Goal: Task Accomplishment & Management: Use online tool/utility

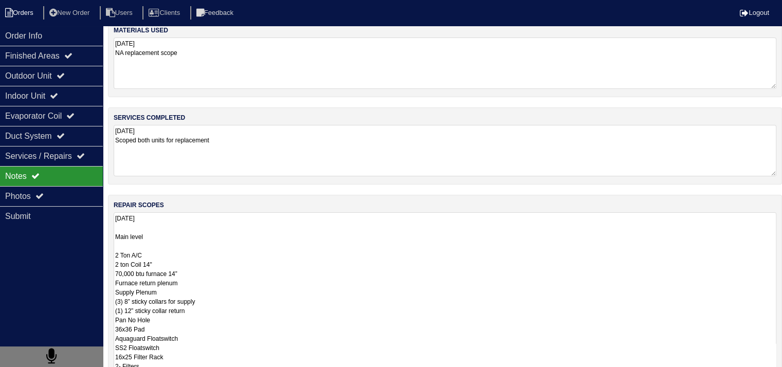
scroll to position [1, 0]
click at [33, 12] on li "Orders" at bounding box center [21, 13] width 42 height 14
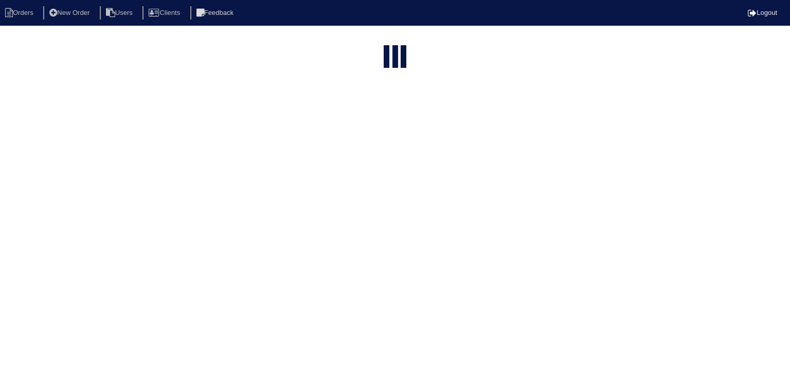
select select "15"
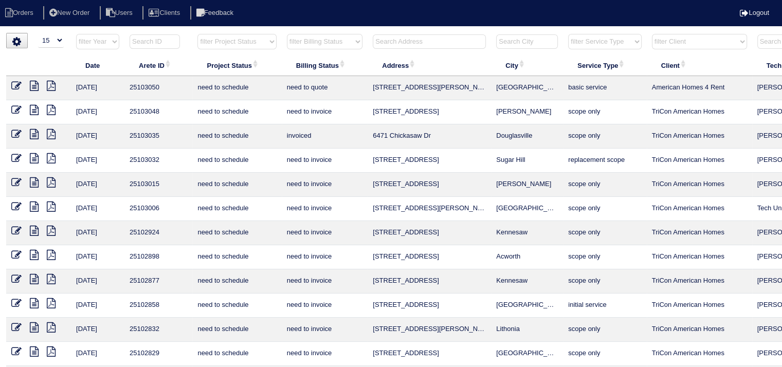
click at [427, 51] on th at bounding box center [429, 43] width 123 height 21
click at [430, 46] on input "text" at bounding box center [429, 41] width 113 height 14
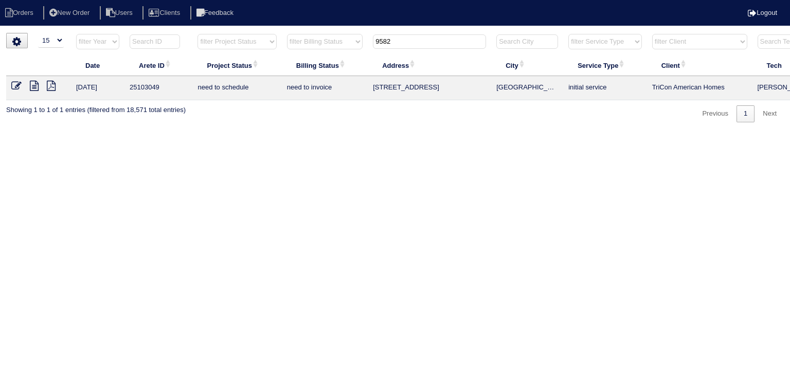
type input "9582"
click at [33, 87] on icon at bounding box center [34, 86] width 9 height 10
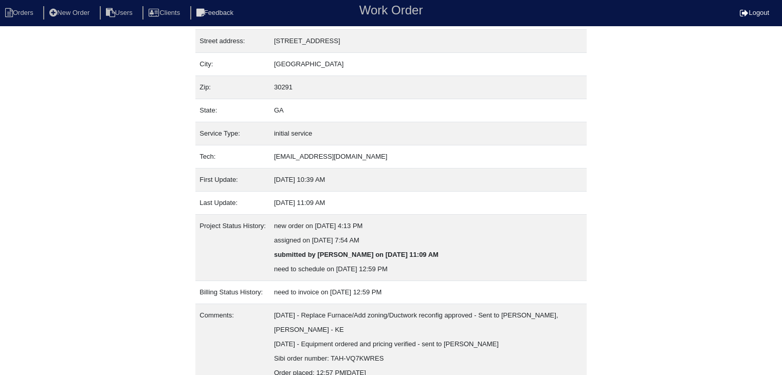
scroll to position [107, 0]
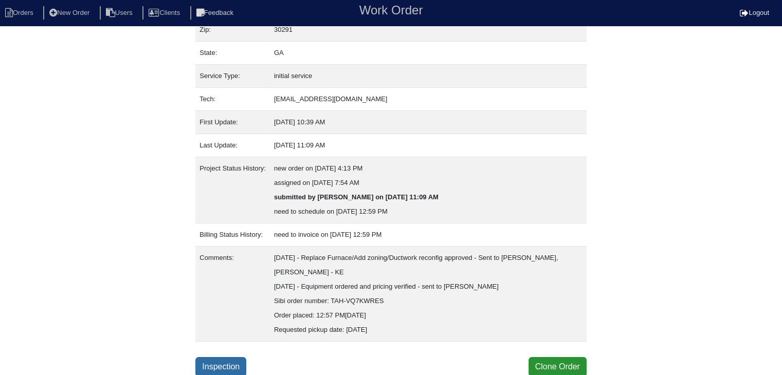
click at [219, 360] on link "Inspection" at bounding box center [220, 367] width 51 height 20
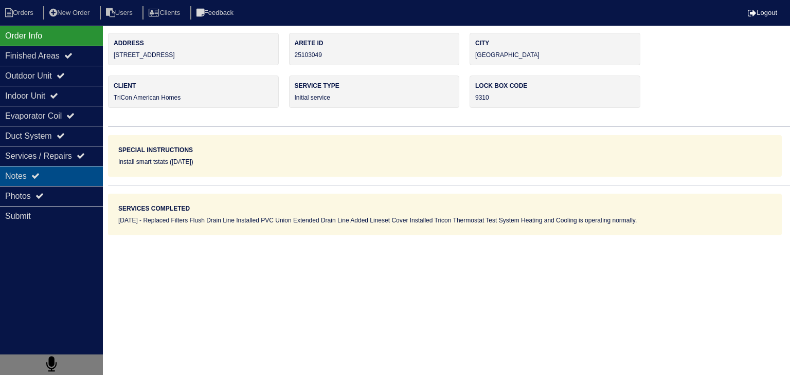
click at [81, 173] on div "Notes" at bounding box center [51, 176] width 103 height 20
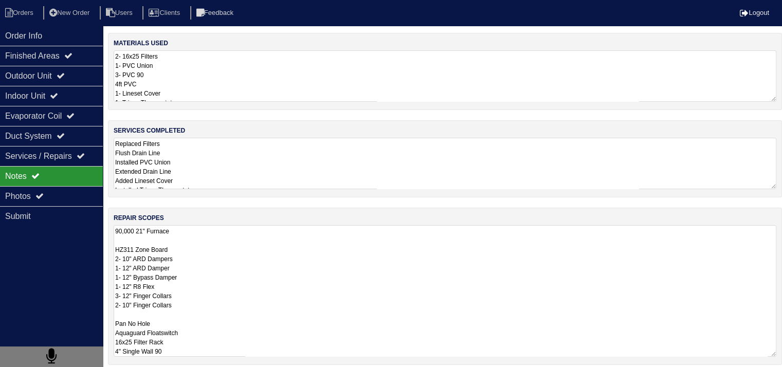
click at [217, 251] on textarea "90,000 21" Furnace HZ311 Zone Board 2- 10" ARD Dampers 1- 12" ARD Damper 1- 12"…" at bounding box center [445, 291] width 663 height 132
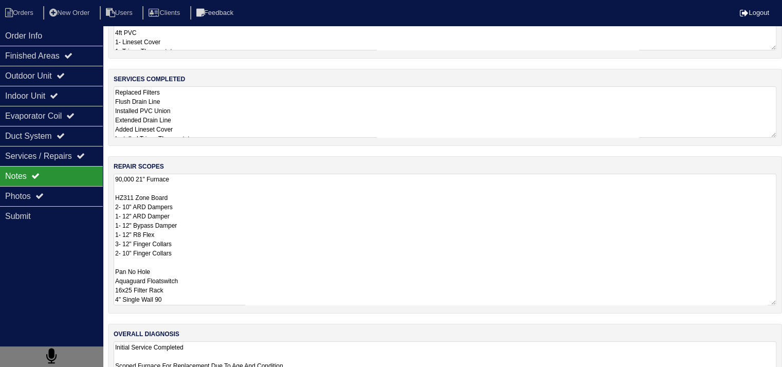
scroll to position [38, 0]
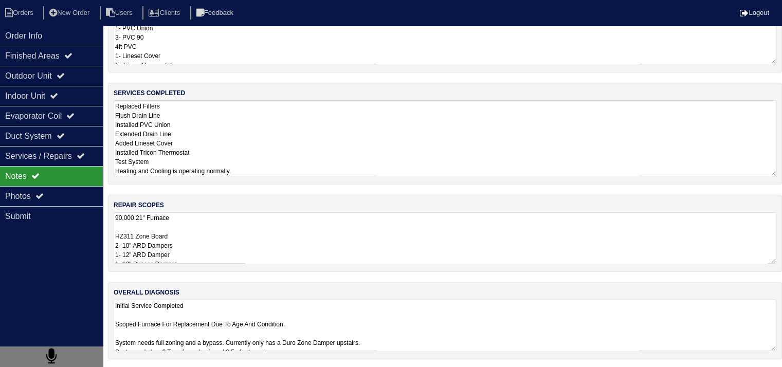
click at [222, 133] on textarea "Replaced Filters Flush Drain Line Installed PVC Union Extended Drain Line Added…" at bounding box center [445, 138] width 663 height 76
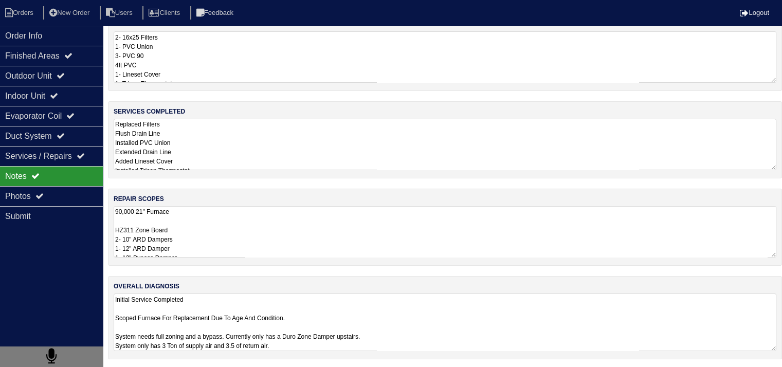
click at [325, 319] on textarea "Initial Service Completed Scoped Furnace For Replacement Due To Age And Conditi…" at bounding box center [445, 323] width 663 height 58
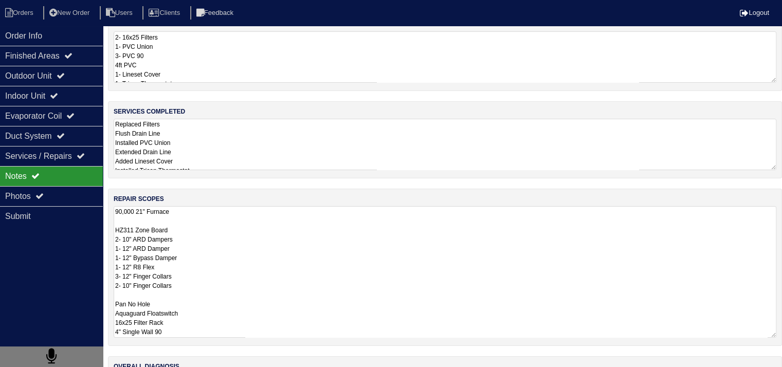
click at [230, 208] on textarea "90,000 21" Furnace HZ311 Zone Board 2- 10" ARD Dampers 1- 12" ARD Damper 1- 12"…" at bounding box center [445, 272] width 663 height 132
click at [269, 161] on textarea "Replaced Filters Flush Drain Line Installed PVC Union Extended Drain Line Added…" at bounding box center [445, 144] width 663 height 51
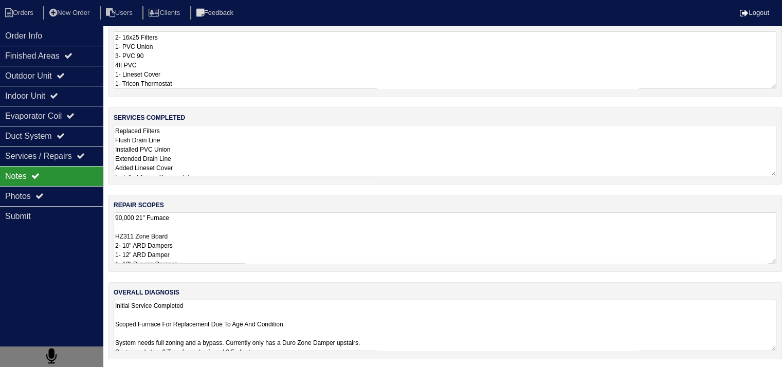
click at [288, 51] on textarea "2- 16x25 Filters 1- PVC Union 3- PVC 90 4ft PVC 1- Lineset Cover 1- Tricon Ther…" at bounding box center [445, 60] width 663 height 58
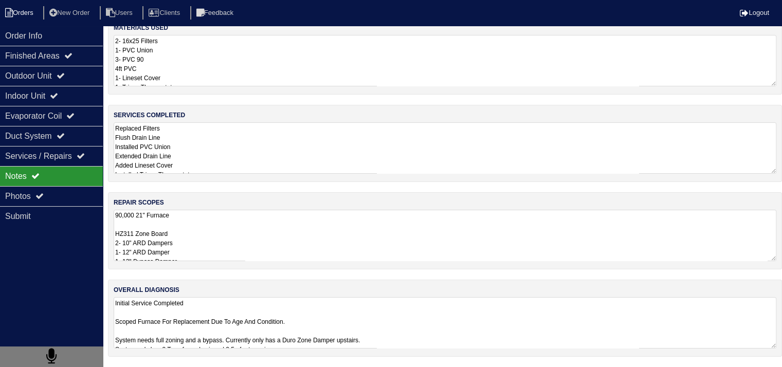
click at [20, 15] on li "Orders" at bounding box center [21, 13] width 42 height 14
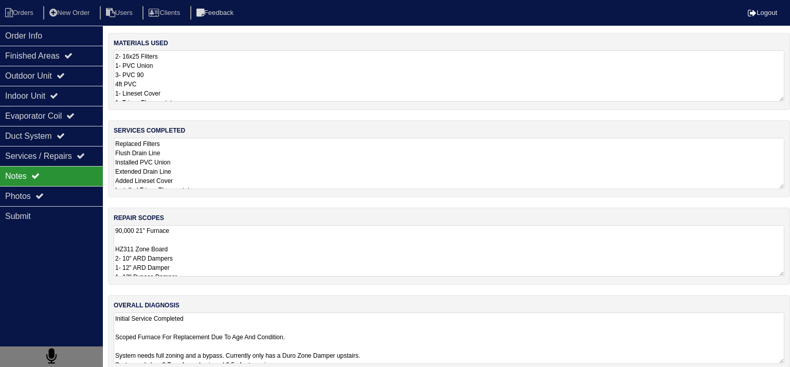
select select "15"
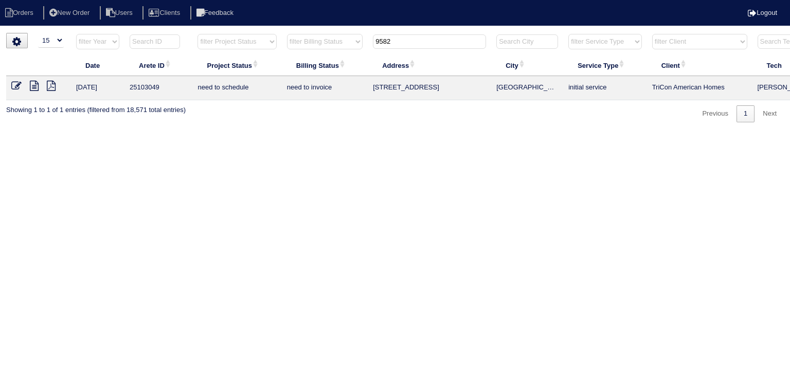
drag, startPoint x: 452, startPoint y: 42, endPoint x: 220, endPoint y: 46, distance: 232.4
click at [224, 49] on tr "filter Year -- Any Year -- 2025 2024 2023 2022 2021 2020 2019 filter Project St…" at bounding box center [451, 43] width 891 height 21
type input "71 kent"
click at [34, 89] on icon at bounding box center [34, 86] width 9 height 10
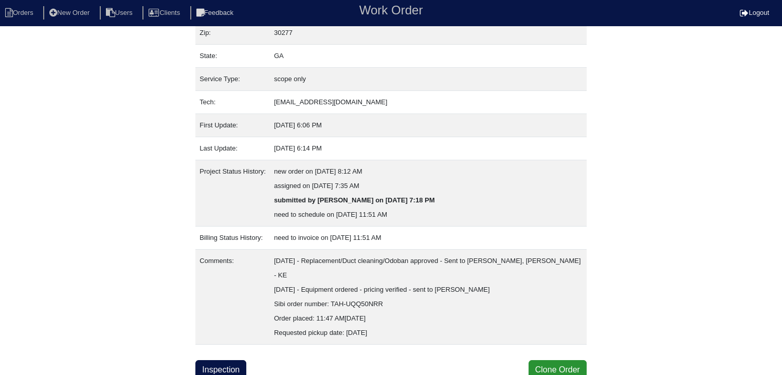
scroll to position [107, 0]
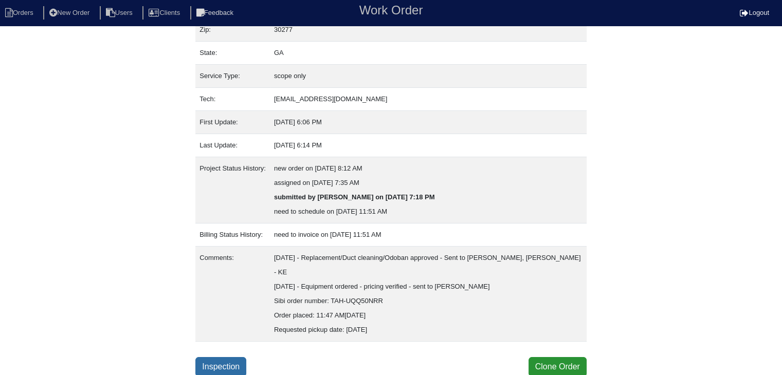
click at [232, 357] on link "Inspection" at bounding box center [220, 367] width 51 height 20
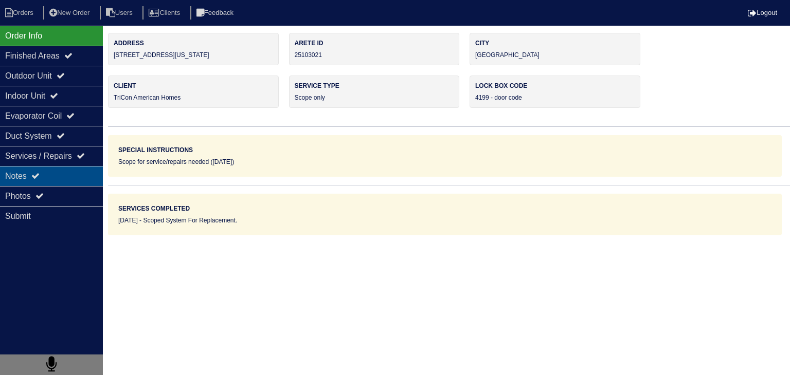
click at [50, 178] on div "Notes" at bounding box center [51, 176] width 103 height 20
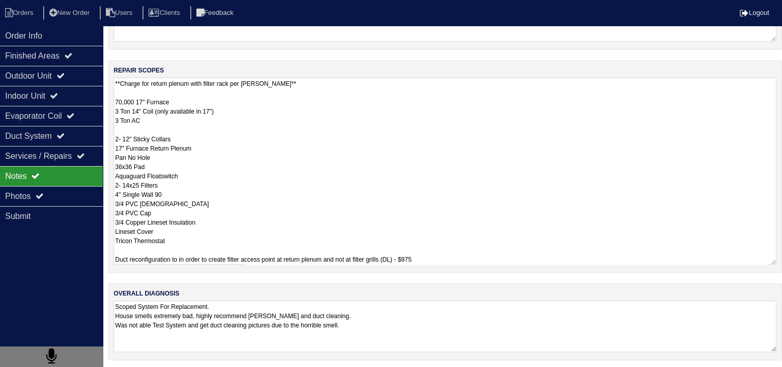
scroll to position [1, 0]
drag, startPoint x: 115, startPoint y: 250, endPoint x: 424, endPoint y: 258, distance: 309.1
click at [424, 258] on textarea "**Charge for return plenum with filter rack per Dan** 70,000 17" Furnace 3 Ton …" at bounding box center [445, 170] width 663 height 187
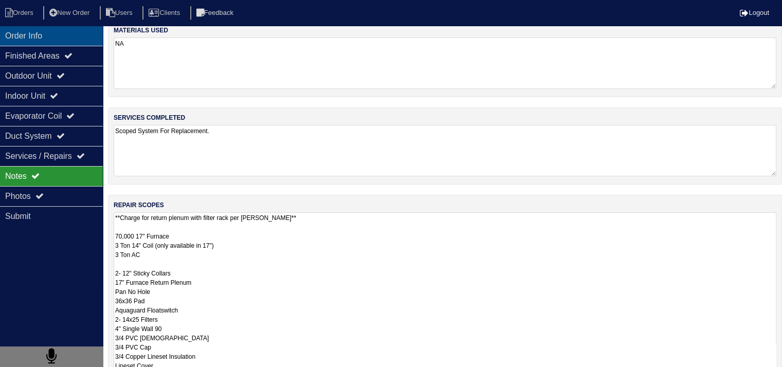
click at [31, 38] on div "Order Info" at bounding box center [51, 36] width 103 height 20
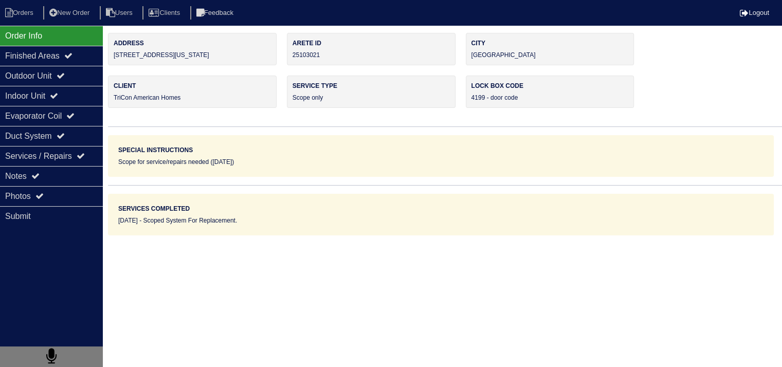
scroll to position [0, 0]
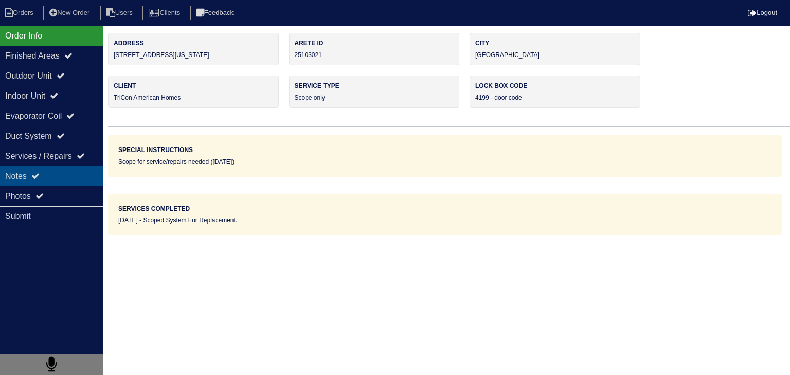
click at [86, 180] on div "Notes" at bounding box center [51, 176] width 103 height 20
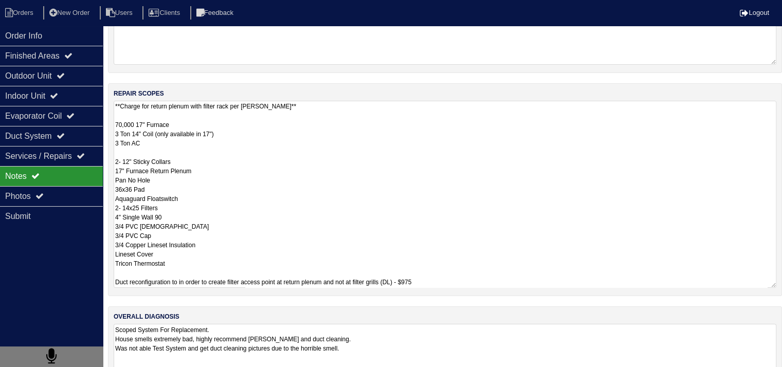
scroll to position [149, 0]
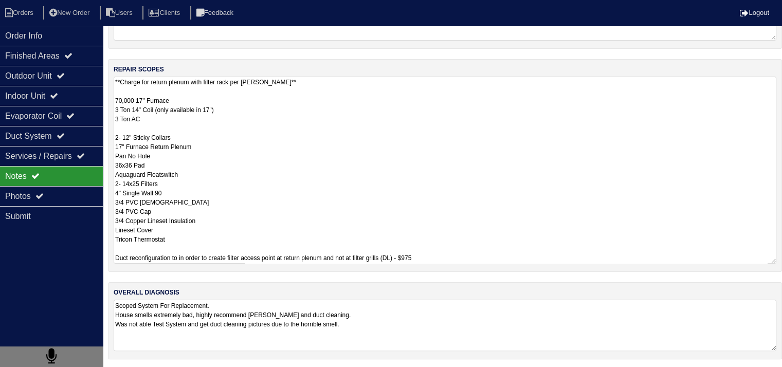
drag, startPoint x: 115, startPoint y: 249, endPoint x: 422, endPoint y: 257, distance: 307.0
click at [422, 257] on textarea "**Charge for return plenum with filter rack per Dan** 70,000 17" Furnace 3 Ton …" at bounding box center [445, 170] width 663 height 187
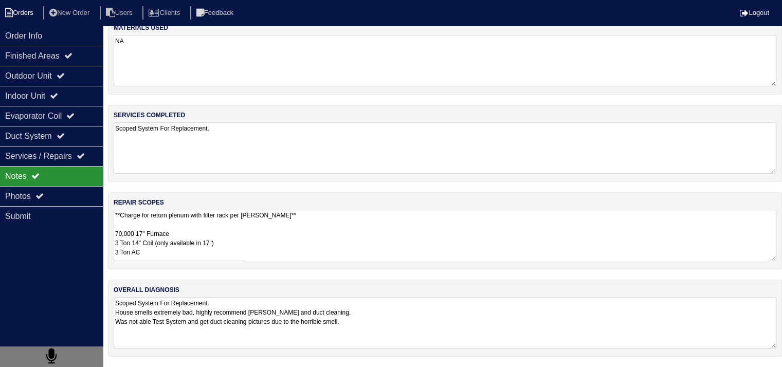
scroll to position [13, 0]
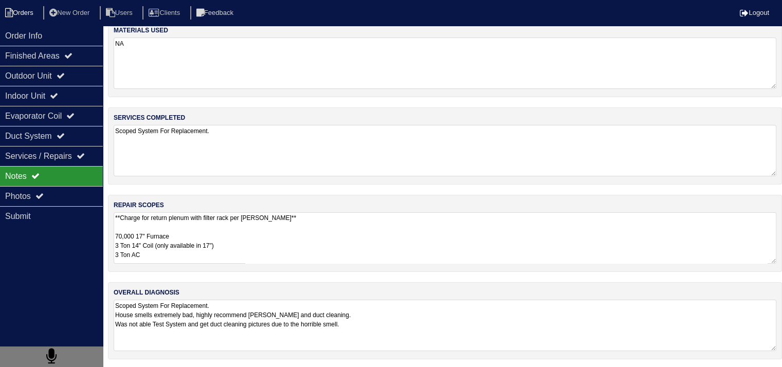
click at [15, 13] on li "Orders" at bounding box center [21, 13] width 42 height 14
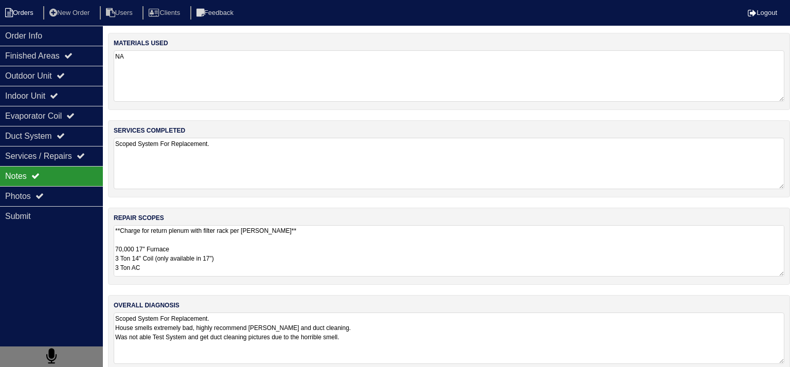
select select "15"
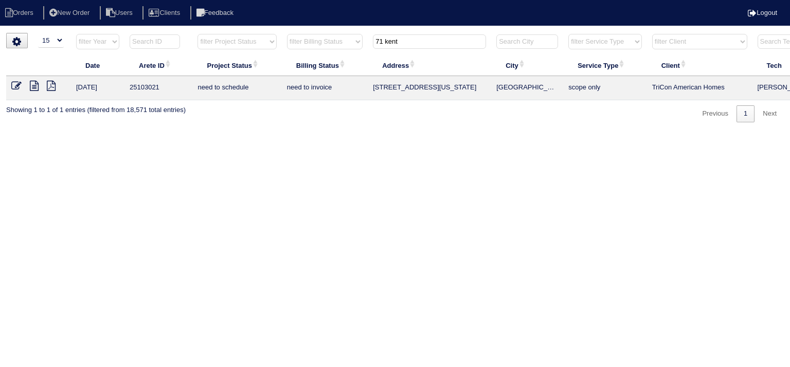
drag, startPoint x: 427, startPoint y: 43, endPoint x: 324, endPoint y: 42, distance: 103.3
click at [324, 42] on tr "filter Year -- Any Year -- 2025 2024 2023 2022 2021 2020 2019 filter Project St…" at bounding box center [451, 43] width 891 height 21
type input "9582 lake"
click at [35, 91] on td at bounding box center [38, 88] width 65 height 24
click at [34, 88] on icon at bounding box center [34, 86] width 9 height 10
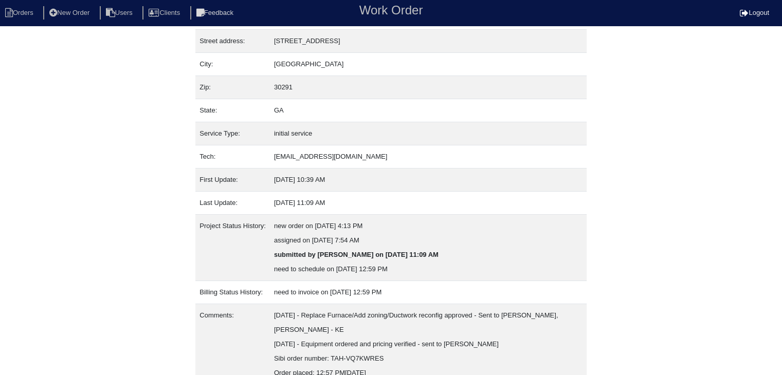
scroll to position [107, 0]
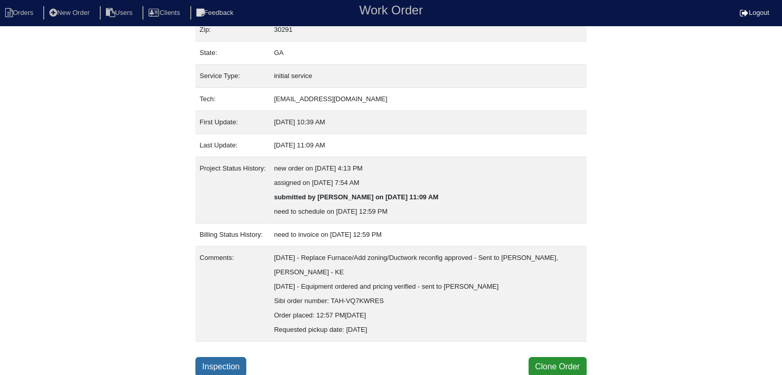
click at [229, 364] on link "Inspection" at bounding box center [220, 367] width 51 height 20
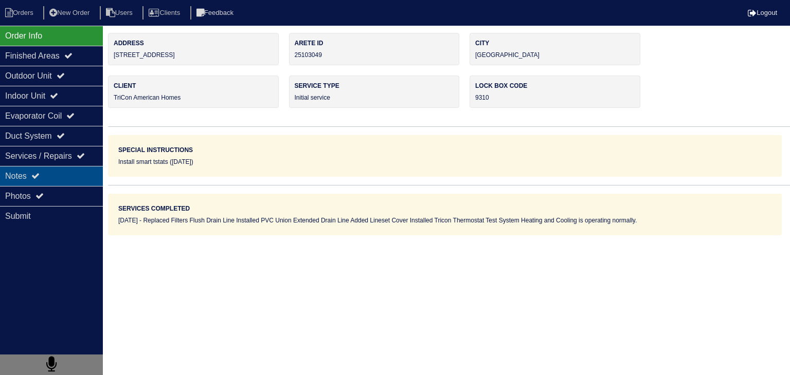
click at [78, 177] on div "Notes" at bounding box center [51, 176] width 103 height 20
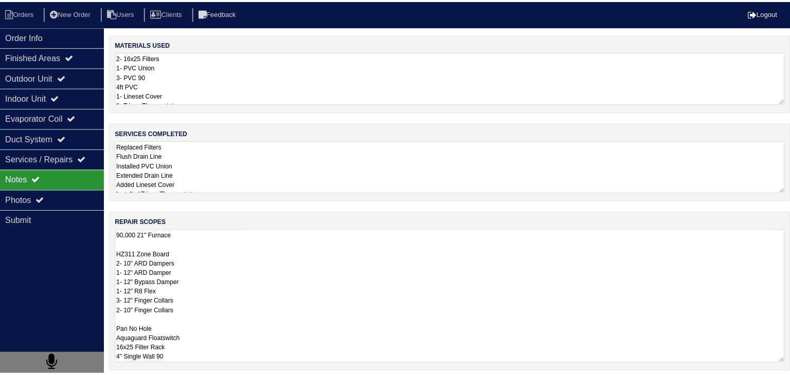
scroll to position [1, 0]
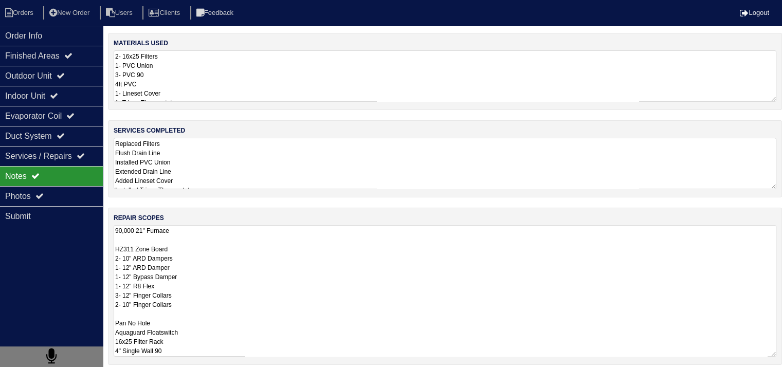
drag, startPoint x: 115, startPoint y: 231, endPoint x: 220, endPoint y: 349, distance: 158.4
click at [220, 349] on textarea "90,000 21" Furnace HZ311 Zone Board 2- 10" ARD Dampers 1- 12" ARD Damper 1- 12"…" at bounding box center [445, 291] width 663 height 132
click at [37, 11] on li "Orders" at bounding box center [21, 13] width 42 height 14
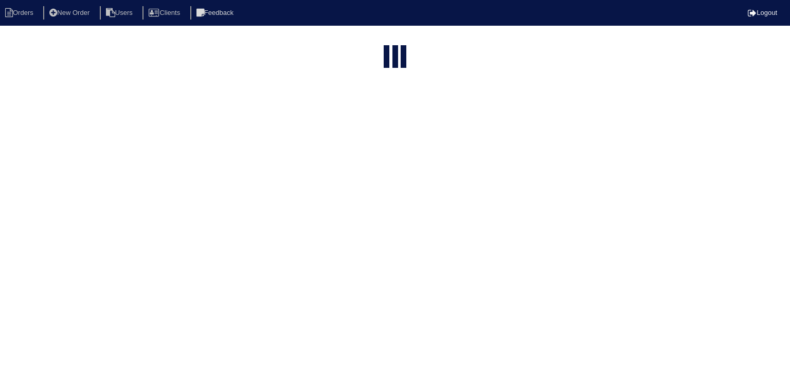
select select "15"
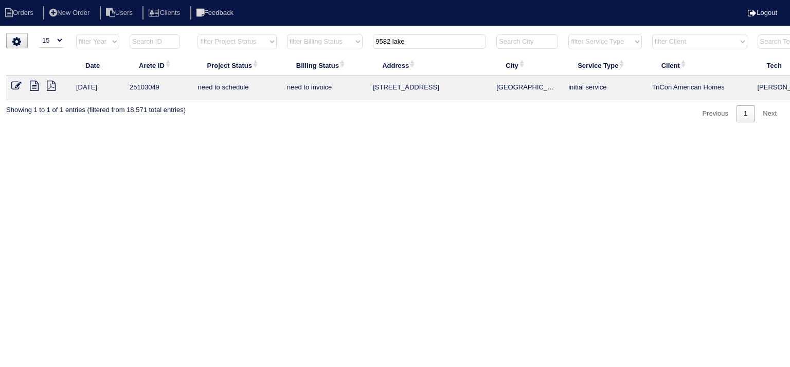
click at [420, 40] on input "9582 lake" at bounding box center [429, 41] width 113 height 14
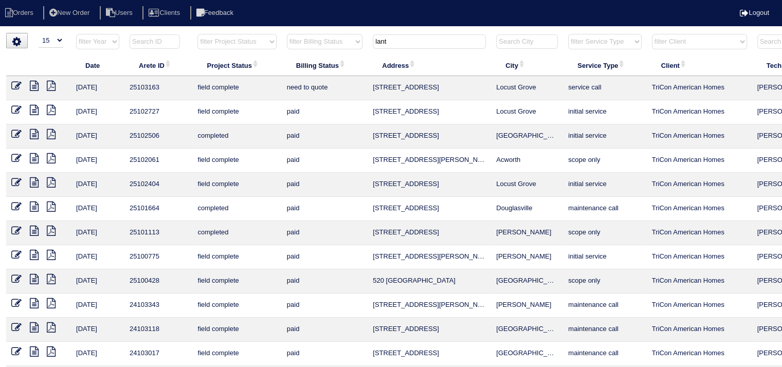
type input "lant"
click at [32, 86] on icon at bounding box center [34, 86] width 9 height 10
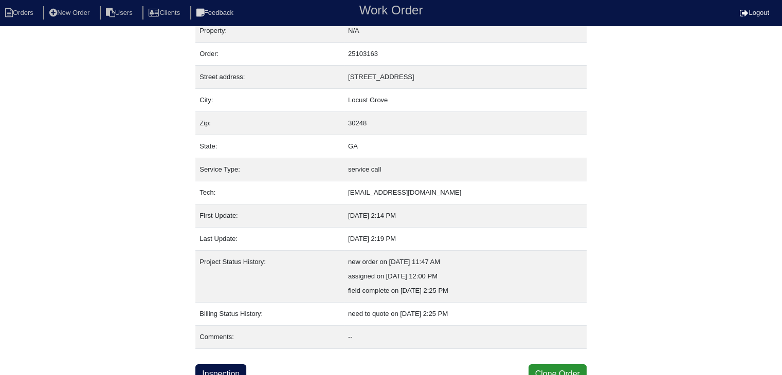
scroll to position [21, 0]
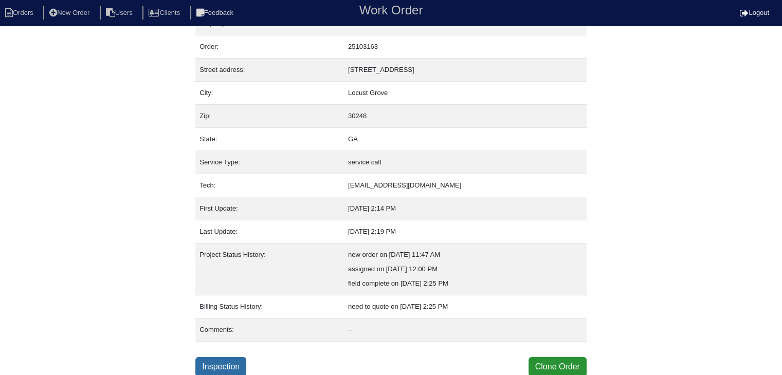
click at [244, 364] on link "Inspection" at bounding box center [220, 367] width 51 height 20
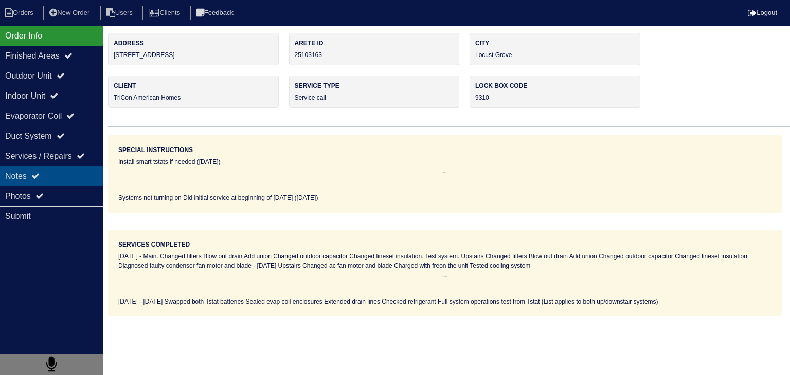
click at [49, 174] on div "Notes" at bounding box center [51, 176] width 103 height 20
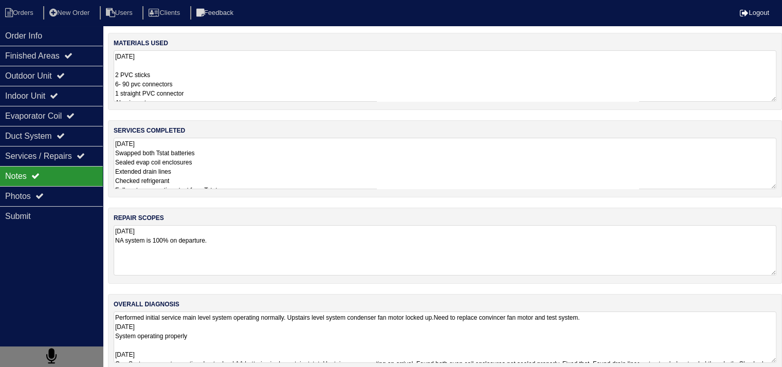
click at [234, 243] on textarea "8.27.25 NA system is 100% on departure." at bounding box center [445, 250] width 663 height 50
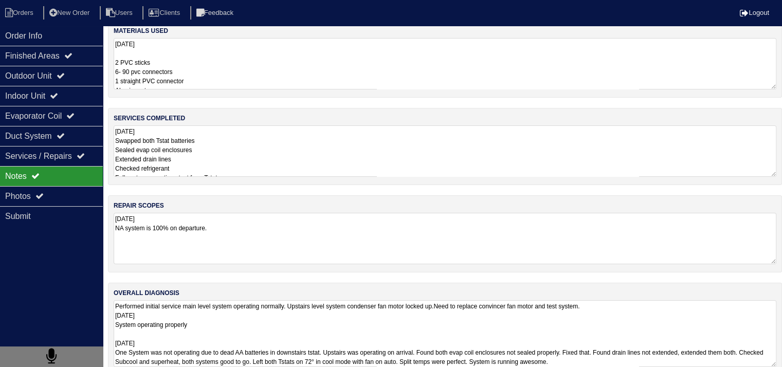
click at [244, 325] on textarea "Performed initial service main level system operating normally. Upstairs level …" at bounding box center [445, 333] width 663 height 67
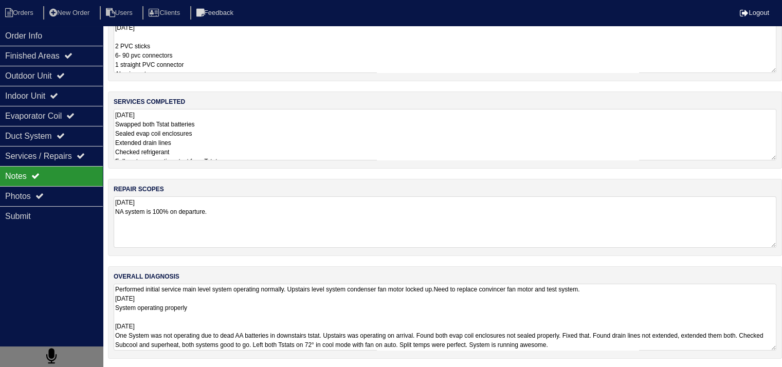
click at [627, 326] on textarea "Performed initial service main level system operating normally. Upstairs level …" at bounding box center [445, 317] width 663 height 67
click at [315, 120] on textarea "8.27.25 Swapped both Tstat batteries Sealed evap coil enclosures Extended drain…" at bounding box center [445, 134] width 663 height 51
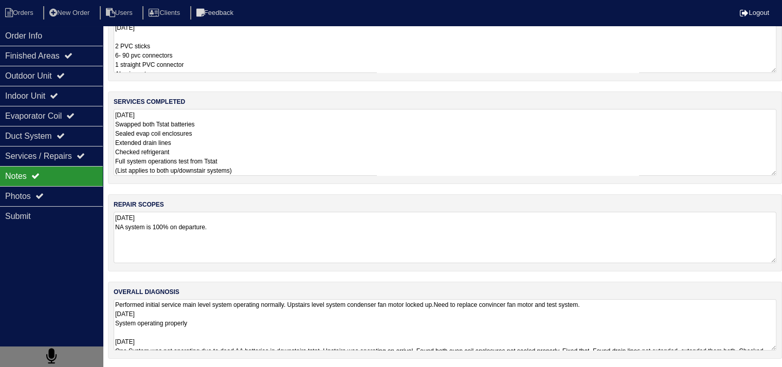
click at [302, 47] on textarea "8.27.25 2 PVC sticks 6- 90 pvc connectors 1 straight PVC connector Aluminum tap…" at bounding box center [445, 47] width 663 height 51
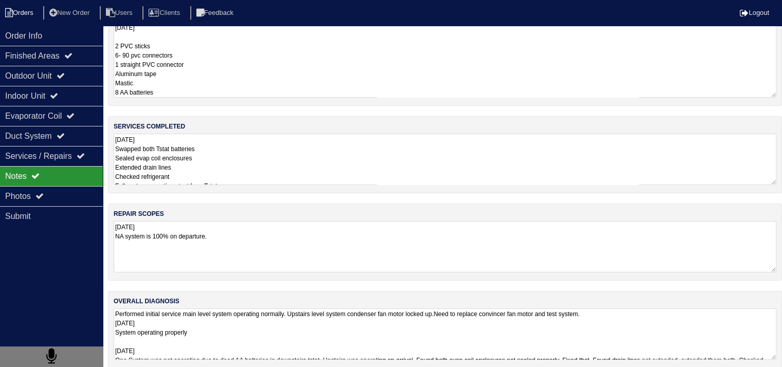
scroll to position [13, 0]
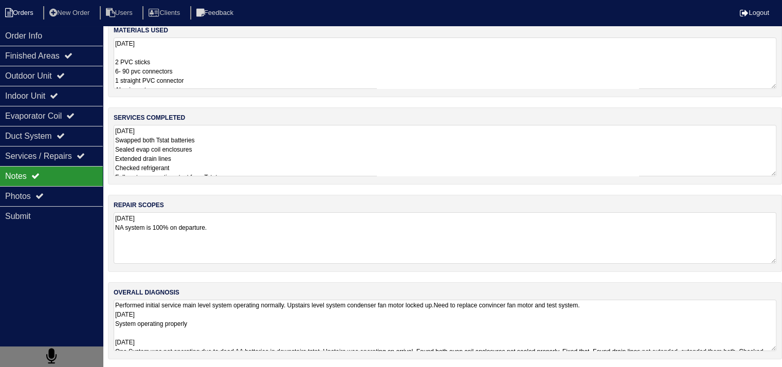
click at [19, 13] on li "Orders" at bounding box center [21, 13] width 42 height 14
select select "15"
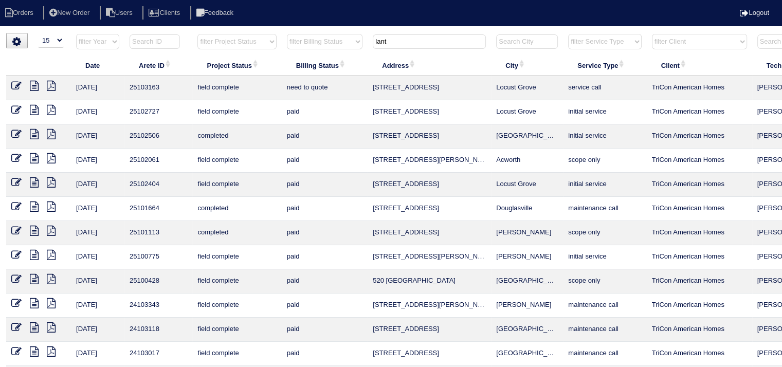
drag, startPoint x: 429, startPoint y: 42, endPoint x: 291, endPoint y: 43, distance: 137.8
click at [291, 43] on tr "filter Year -- Any Year -- 2025 2024 2023 2022 2021 2020 2019 filter Project St…" at bounding box center [451, 43] width 891 height 21
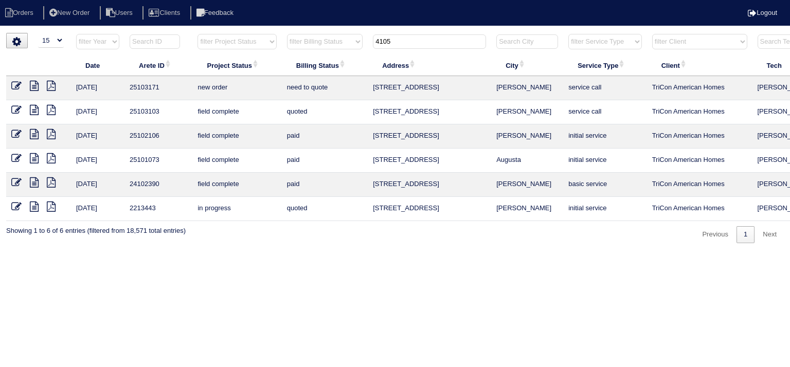
click at [401, 45] on input "4105" at bounding box center [429, 41] width 113 height 14
click at [392, 45] on input "4105" at bounding box center [429, 41] width 113 height 14
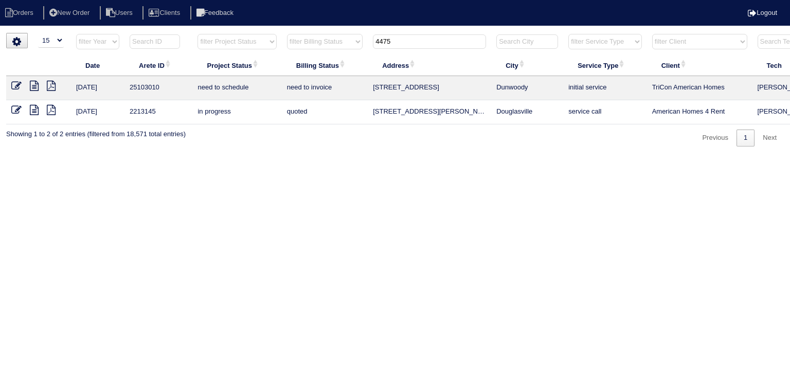
type input "4475"
click at [35, 88] on icon at bounding box center [34, 86] width 9 height 10
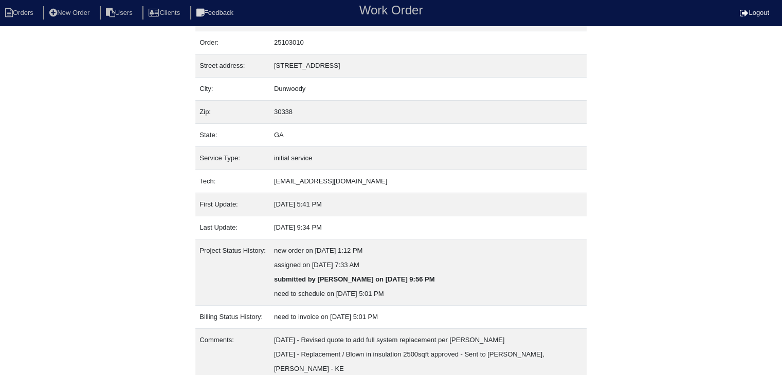
scroll to position [64, 0]
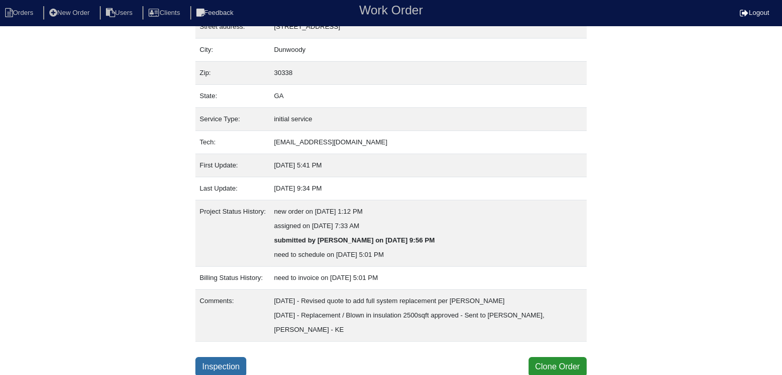
click at [246, 362] on link "Inspection" at bounding box center [220, 367] width 51 height 20
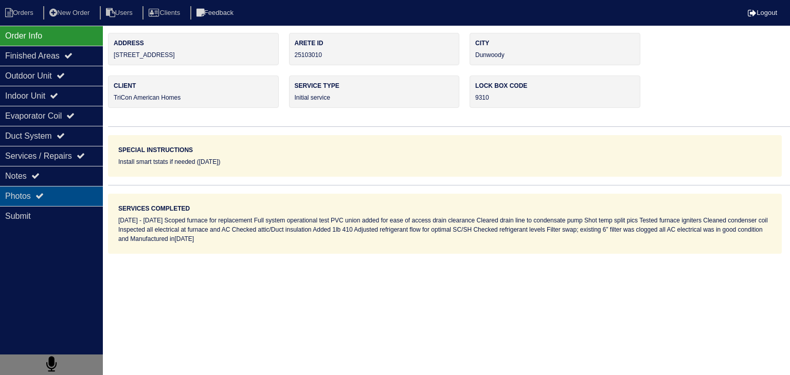
click at [53, 195] on div "Photos" at bounding box center [51, 196] width 103 height 20
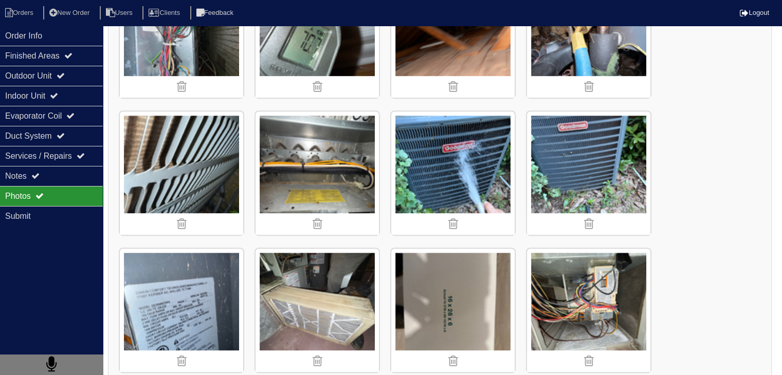
scroll to position [514, 0]
